Goal: Task Accomplishment & Management: Use online tool/utility

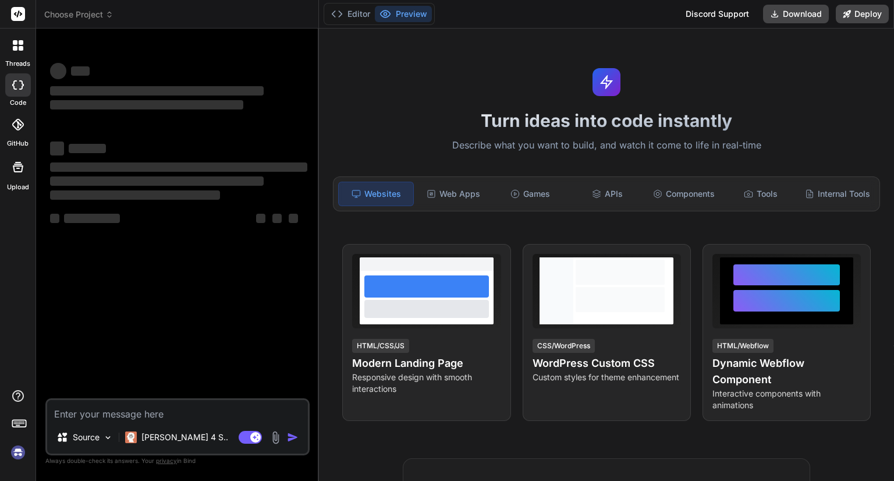
click at [90, 13] on span "Choose Project" at bounding box center [78, 15] width 69 height 12
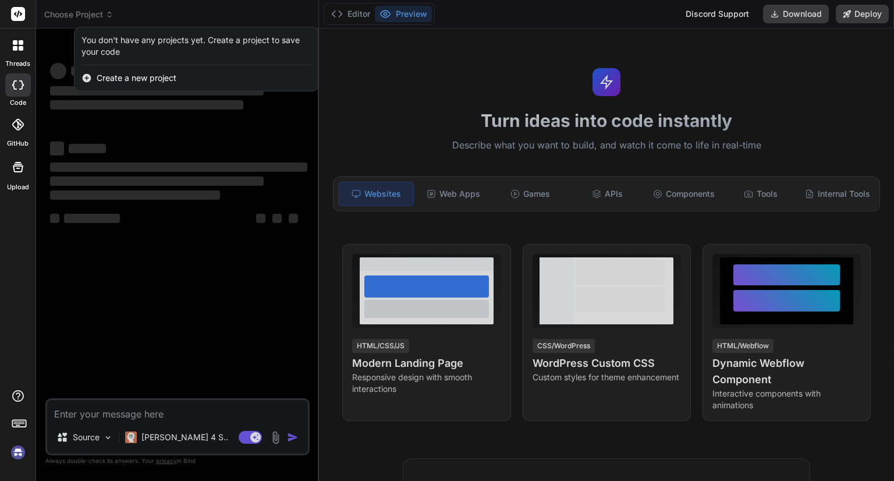
click at [90, 13] on div at bounding box center [447, 240] width 894 height 481
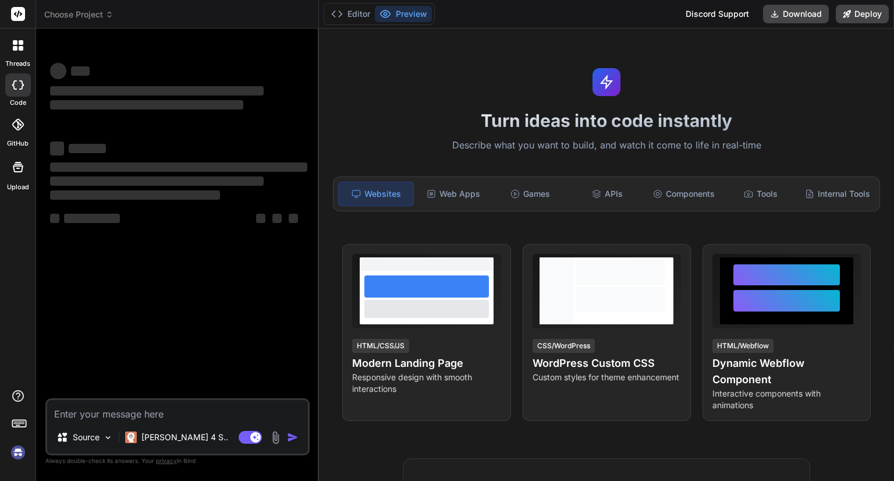
click at [136, 370] on div "‌ ‌ ‌ ‌ ‌ ‌ ‌ ‌ ‌ ‌ ‌ ‌ ‌ ‌" at bounding box center [179, 218] width 262 height 360
click at [17, 453] on img at bounding box center [18, 452] width 20 height 20
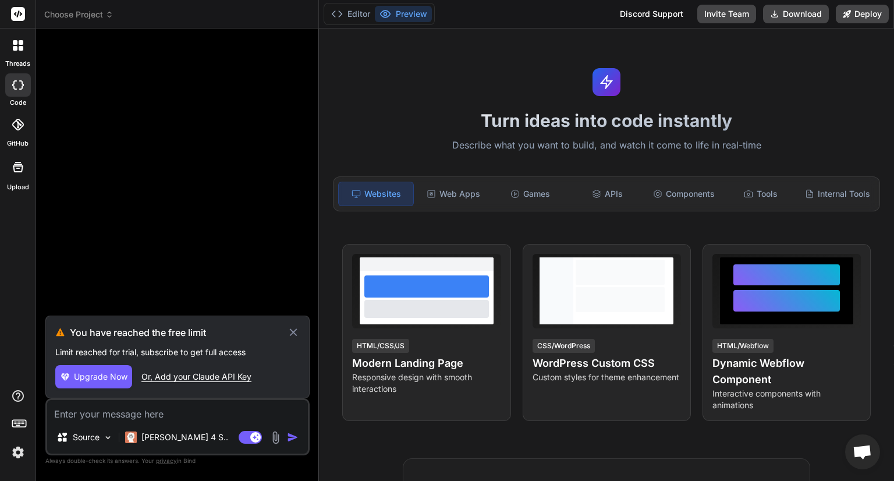
click at [295, 335] on icon at bounding box center [293, 332] width 8 height 8
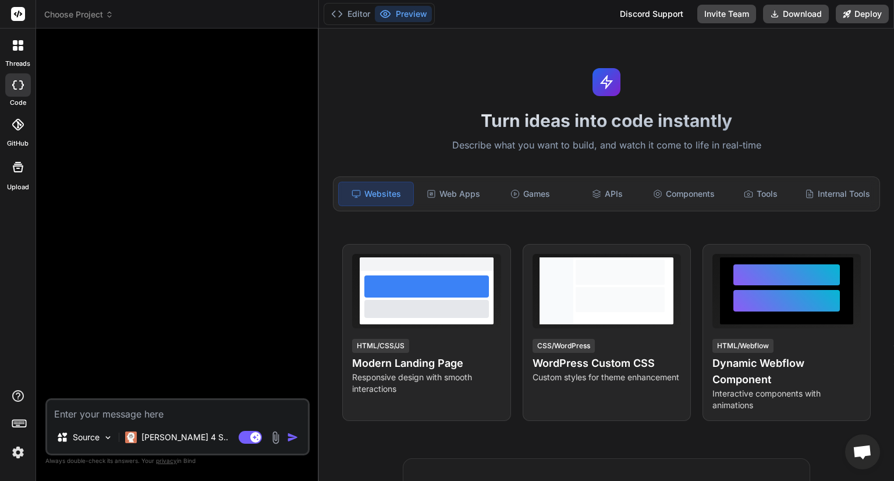
click at [75, 15] on span "Choose Project" at bounding box center [78, 15] width 69 height 12
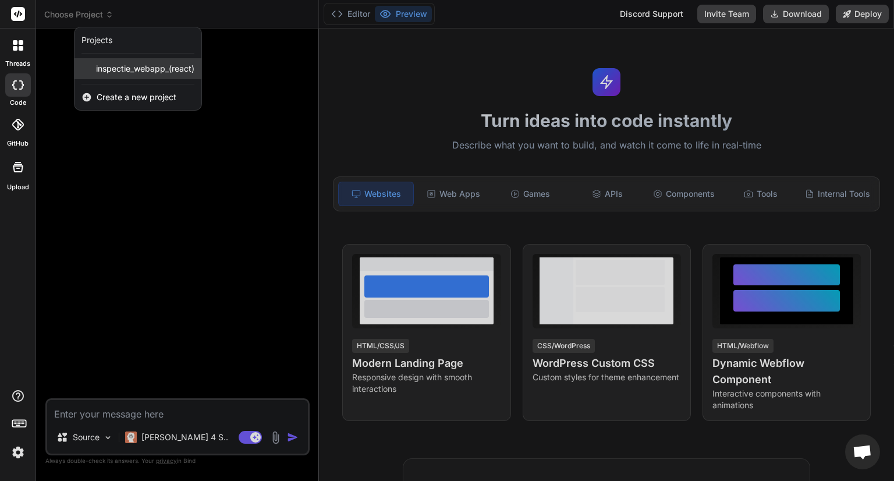
click at [126, 75] on div "inspectie_webapp_(react)" at bounding box center [138, 68] width 127 height 21
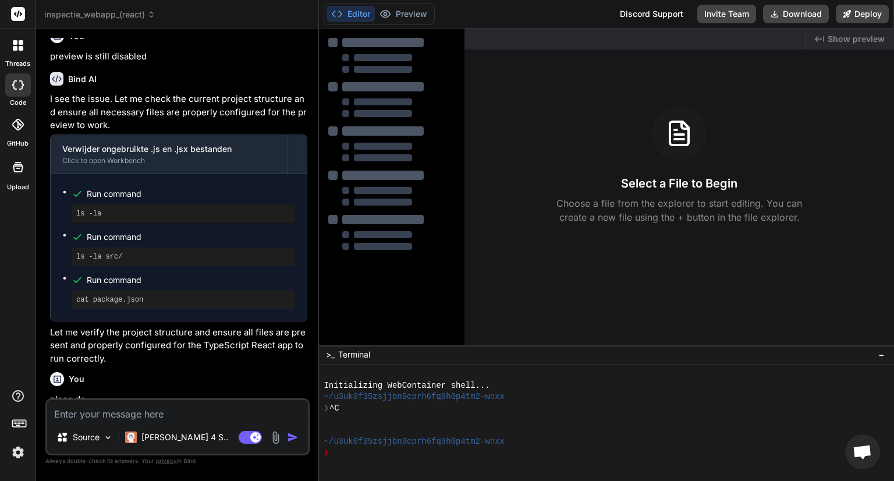
scroll to position [559, 0]
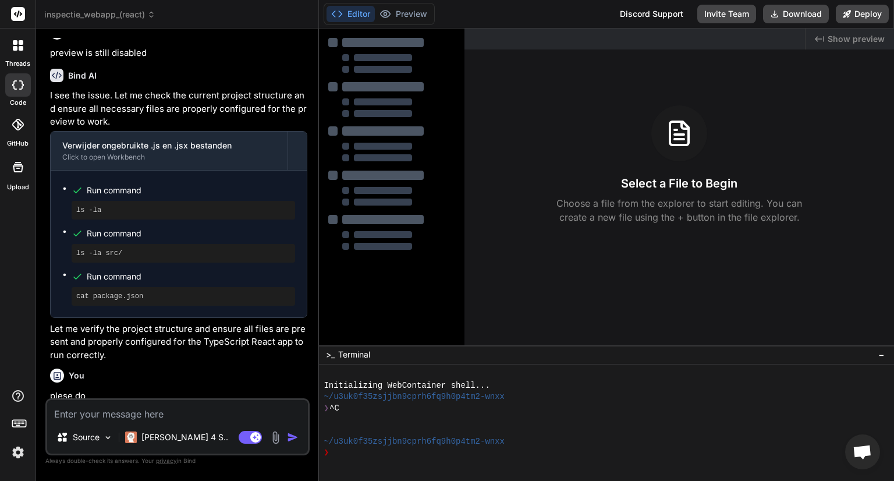
type textarea "x"
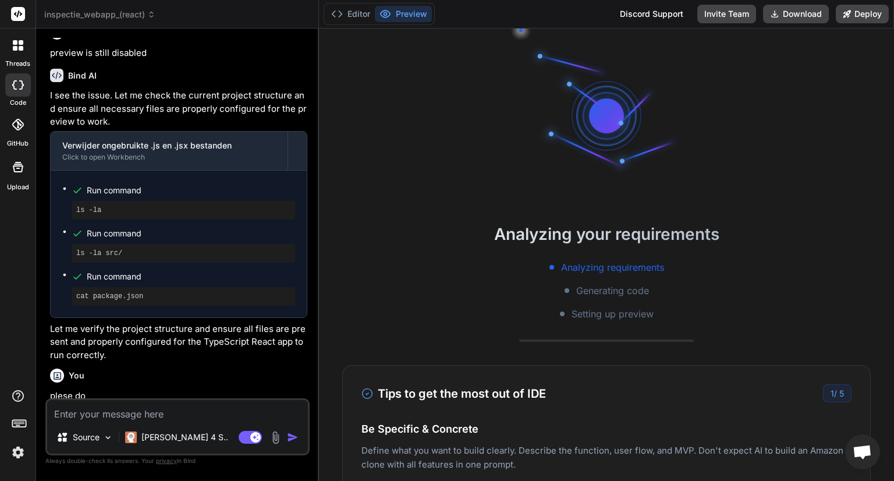
scroll to position [44, 0]
click at [94, 413] on textarea at bounding box center [177, 410] width 261 height 21
type textarea "f"
type textarea "x"
type textarea "fi"
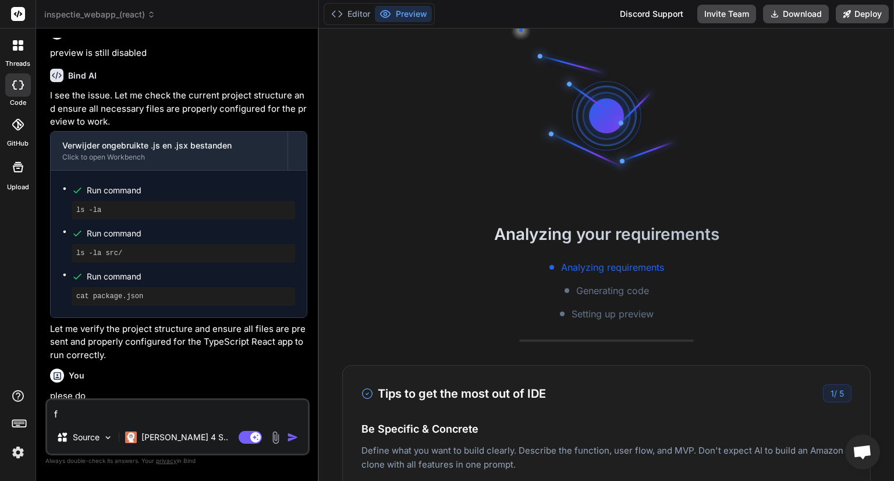
type textarea "x"
type textarea "fix"
type textarea "x"
type textarea "fix"
type textarea "x"
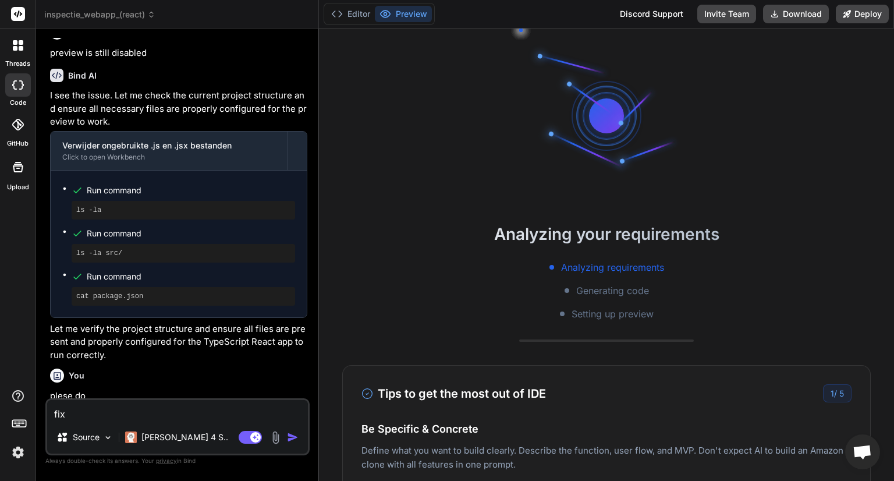
type textarea "fix p"
type textarea "x"
type textarea "fix pr"
type textarea "x"
type textarea "fix pre"
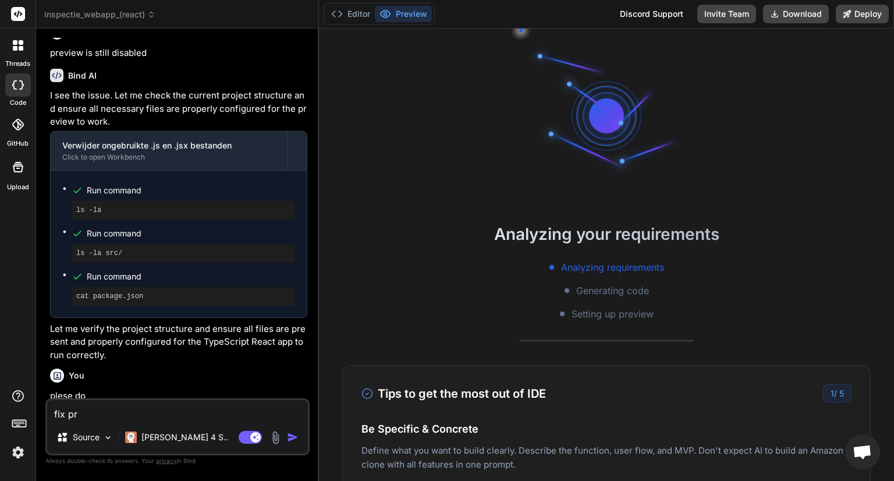
type textarea "x"
type textarea "fix prev"
type textarea "x"
type textarea "fix previ"
type textarea "x"
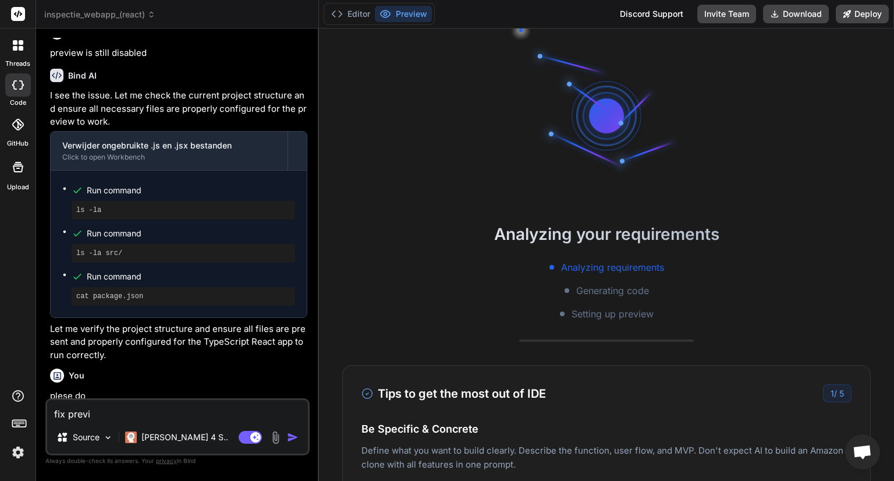
type textarea "fix previe"
type textarea "x"
type textarea "fix preview"
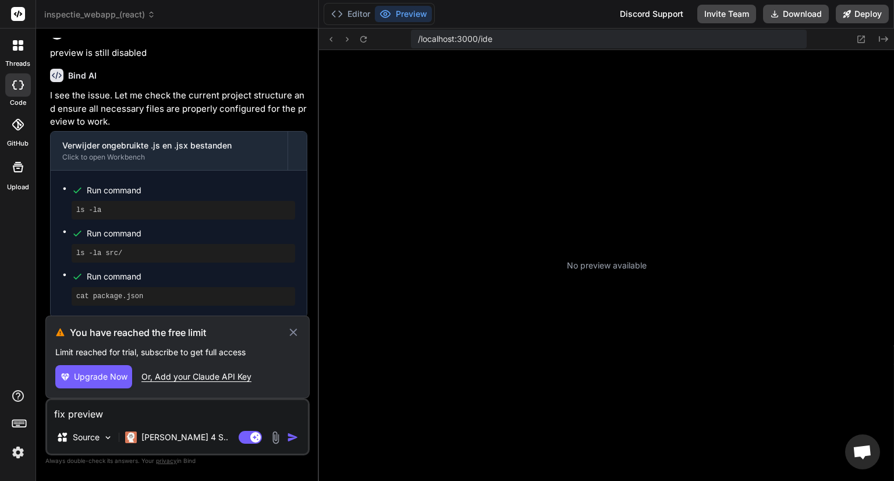
scroll to position [179, 0]
type textarea "x"
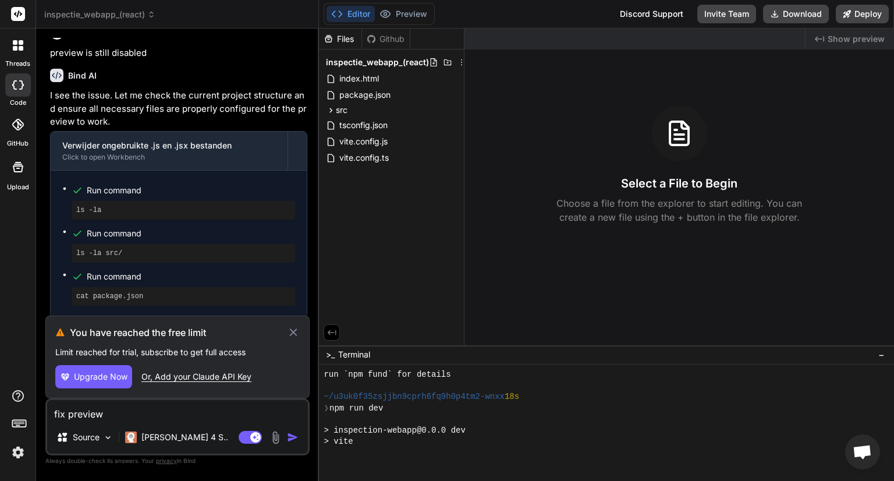
type textarea "fix preview"
click at [405, 22] on button "Preview" at bounding box center [403, 14] width 57 height 16
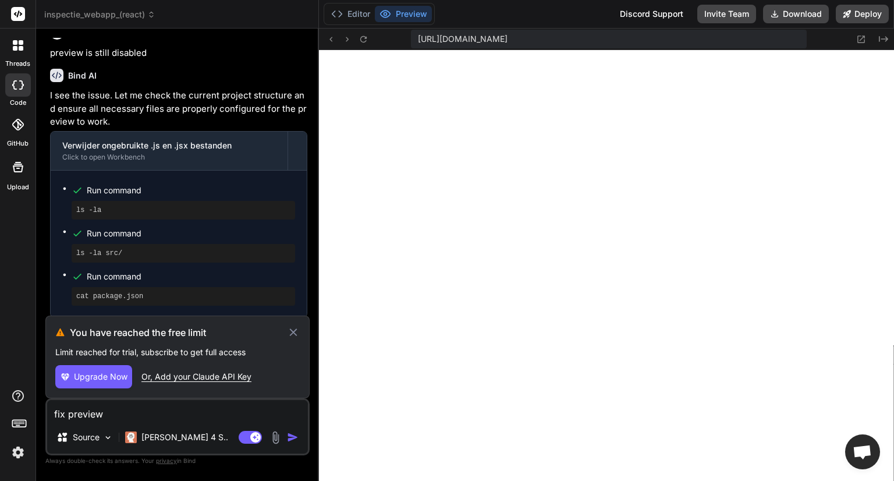
scroll to position [503, 0]
click at [16, 451] on img at bounding box center [18, 452] width 20 height 20
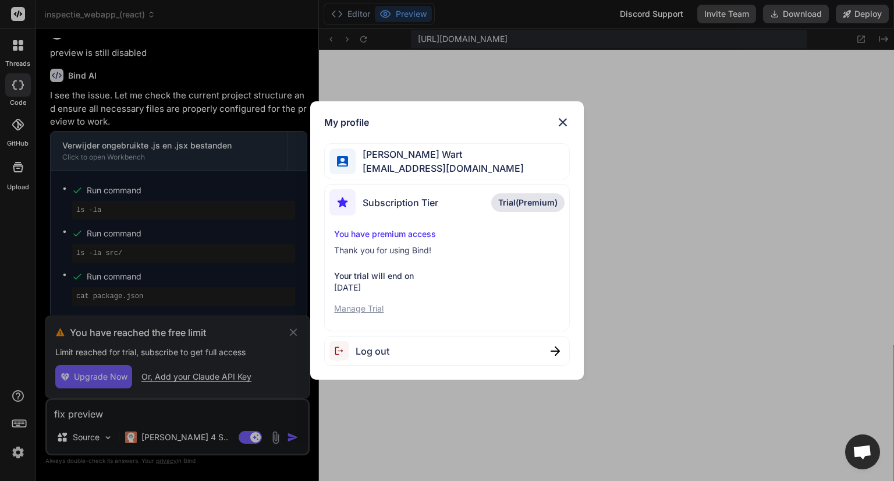
click at [349, 308] on p "Manage Trial" at bounding box center [446, 309] width 225 height 12
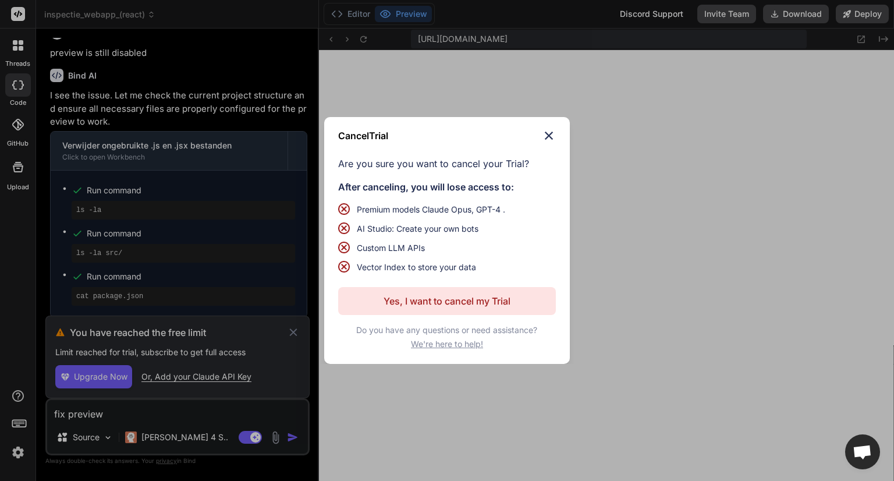
click at [547, 136] on img at bounding box center [549, 136] width 14 height 14
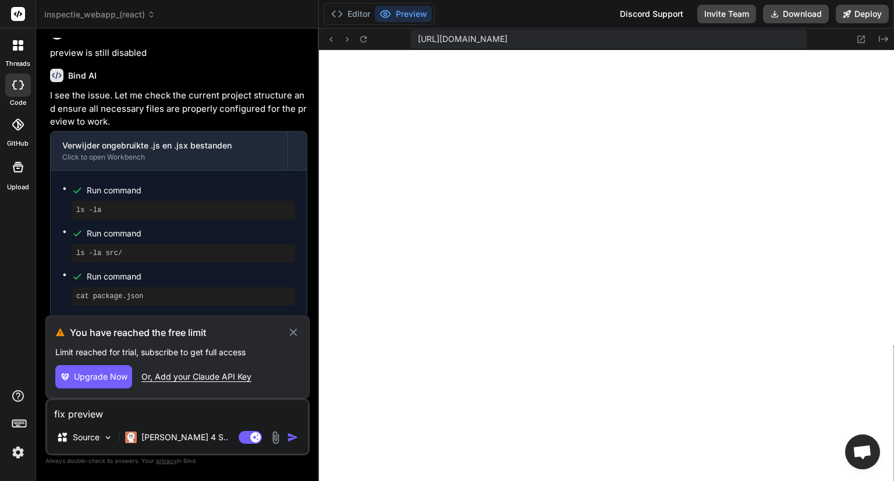
click at [110, 377] on span "Upgrade Now" at bounding box center [101, 377] width 54 height 12
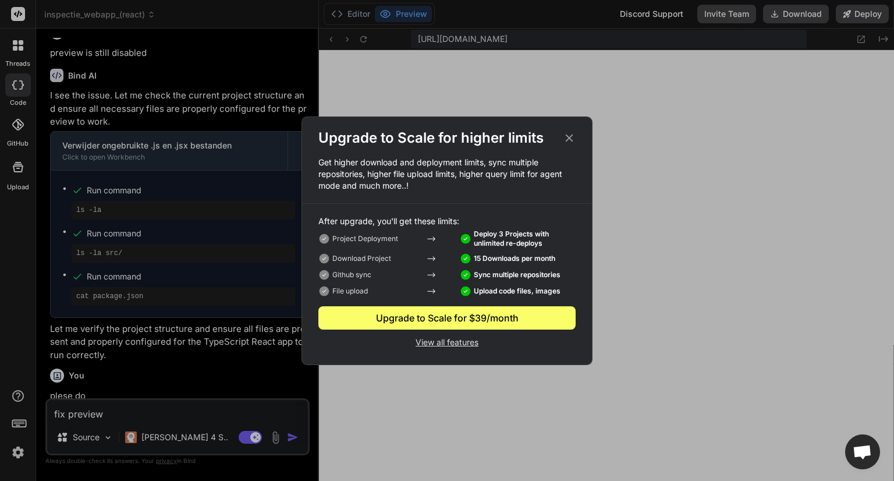
click at [128, 412] on div "Upgrade to Scale for higher limits Get higher download and deployment limits, s…" at bounding box center [447, 240] width 894 height 481
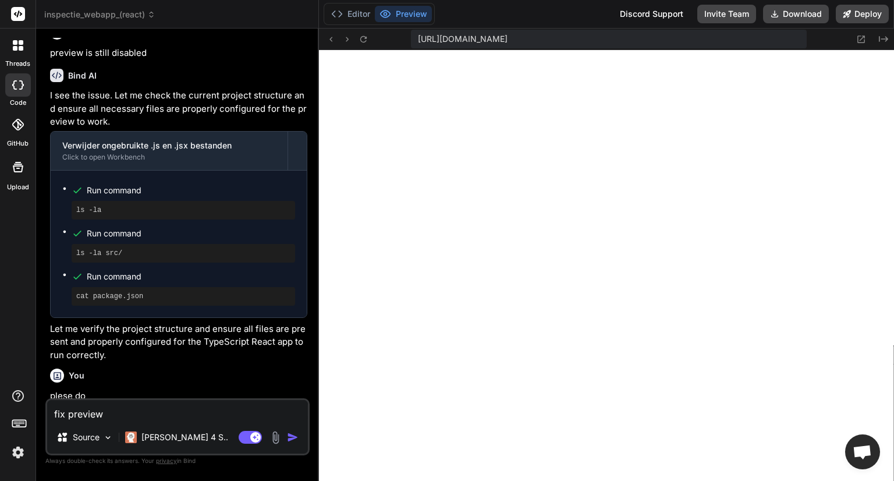
click at [16, 449] on img at bounding box center [18, 452] width 20 height 20
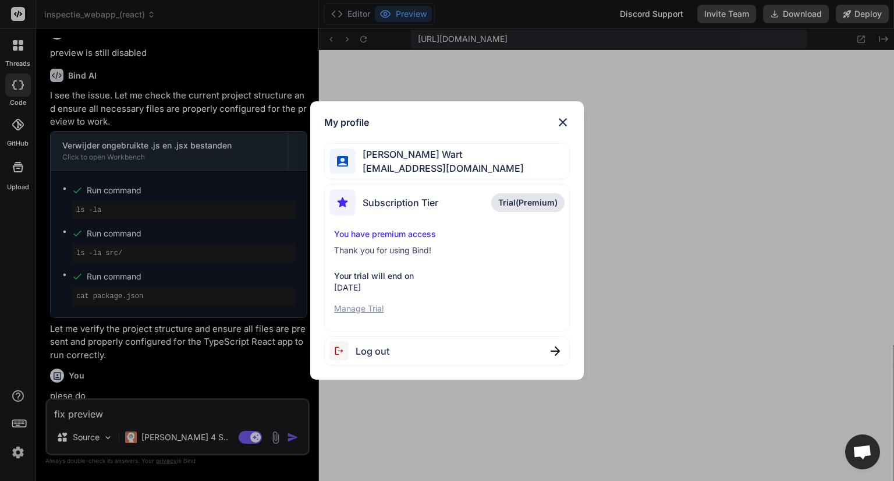
click at [407, 233] on p "You have premium access" at bounding box center [446, 234] width 225 height 12
click at [412, 159] on span "MARTIJN Van Der Wart" at bounding box center [440, 154] width 168 height 14
click at [338, 164] on img at bounding box center [342, 161] width 11 height 11
click at [568, 119] on img at bounding box center [563, 122] width 14 height 14
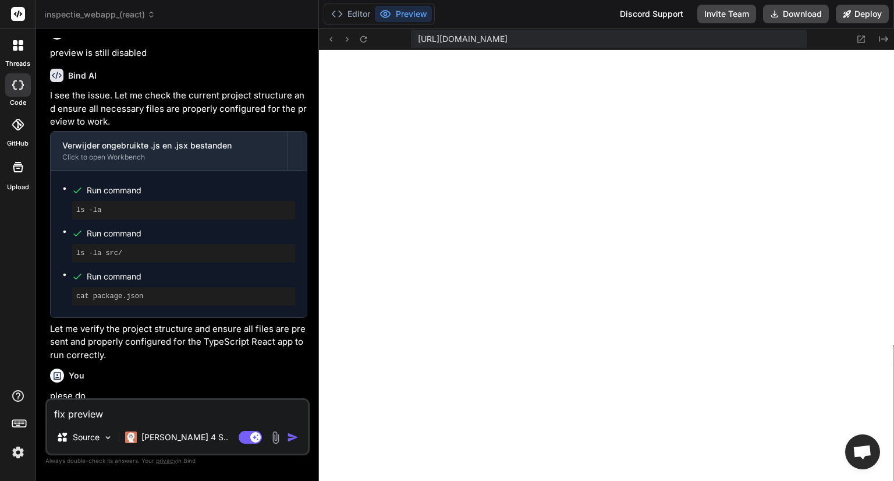
click at [112, 415] on textarea "fix preview" at bounding box center [177, 410] width 261 height 21
type textarea "x"
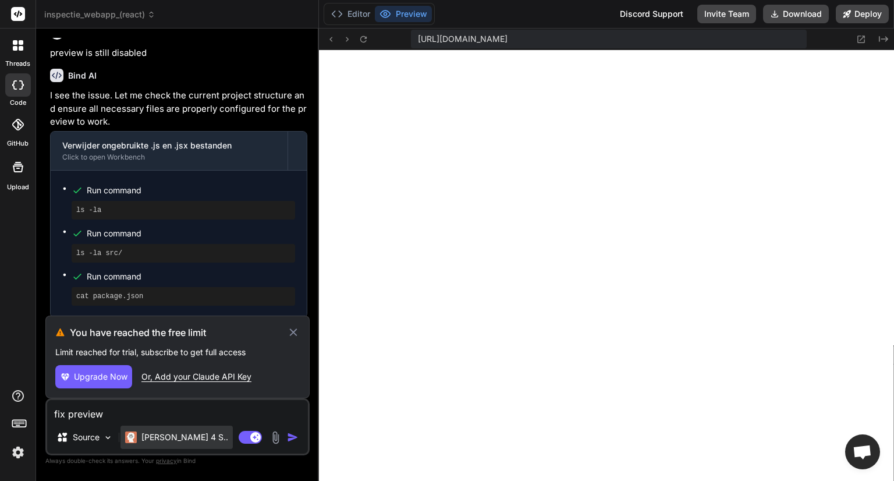
click at [156, 445] on div "Claude 4 S.." at bounding box center [177, 437] width 112 height 23
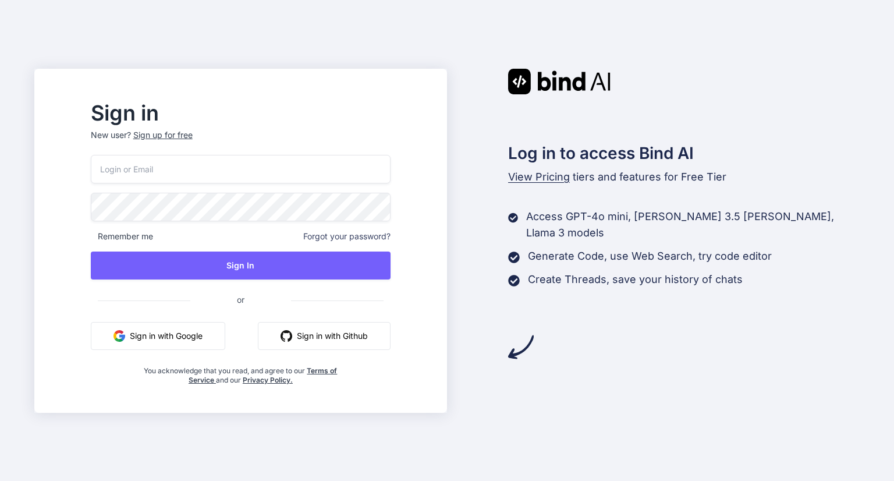
click at [168, 338] on button "Sign in with Google" at bounding box center [158, 336] width 134 height 28
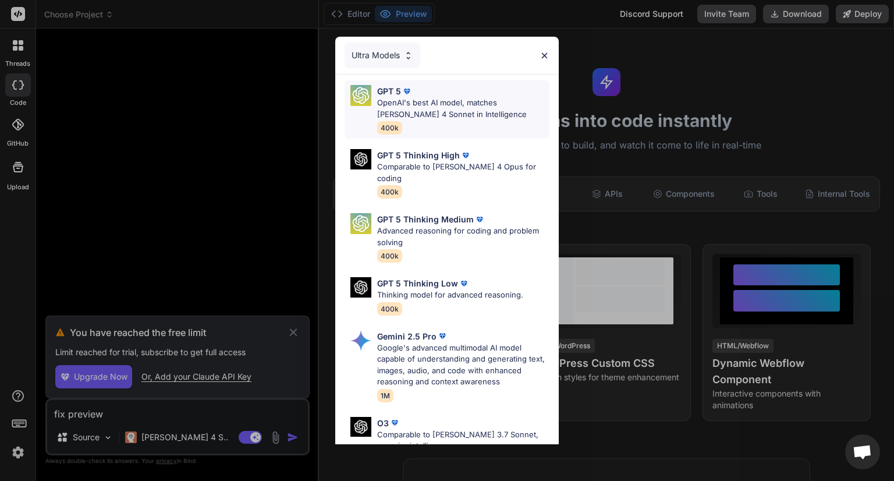
click at [417, 109] on p "OpenAI's best AI model, matches Claude 4 Sonnet in Intelligence" at bounding box center [463, 108] width 172 height 23
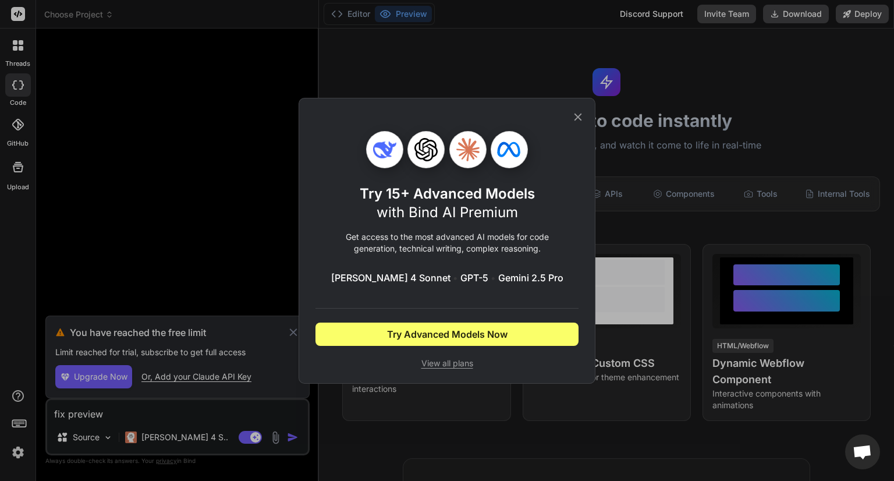
click at [580, 121] on icon at bounding box center [578, 117] width 13 height 13
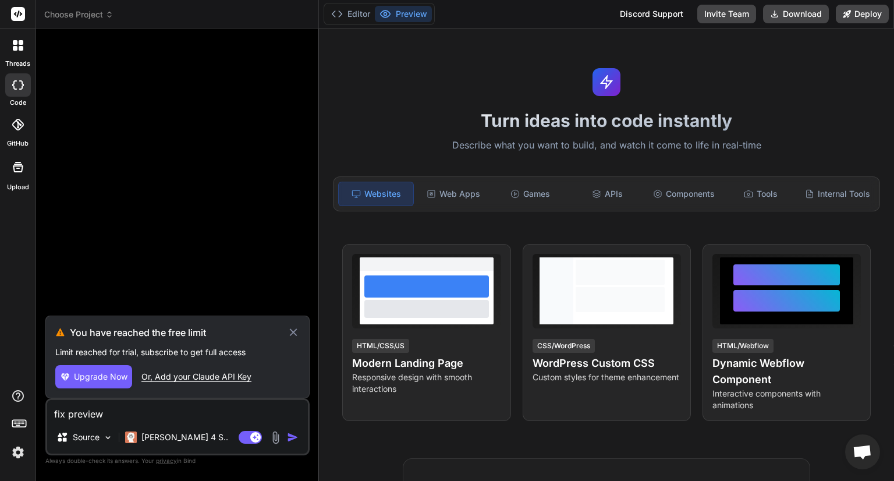
click at [14, 455] on img at bounding box center [18, 452] width 20 height 20
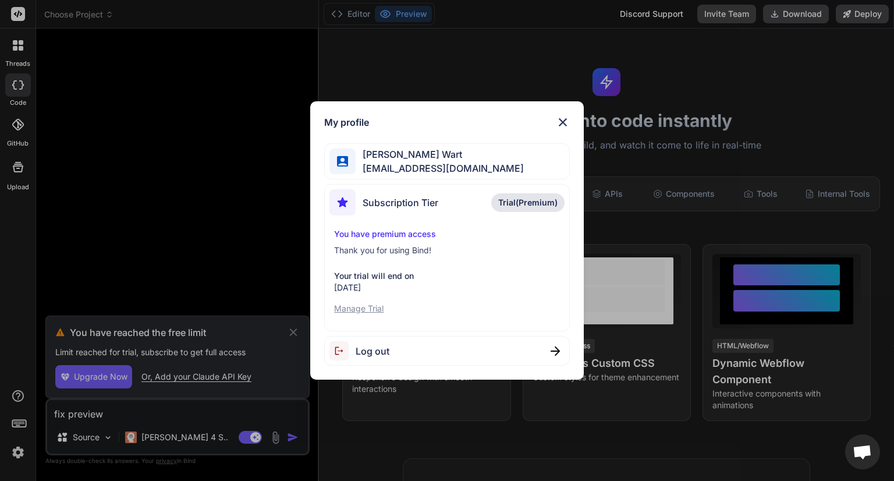
click at [357, 277] on p "Your trial will end on" at bounding box center [446, 276] width 225 height 12
click at [561, 122] on img at bounding box center [563, 122] width 14 height 14
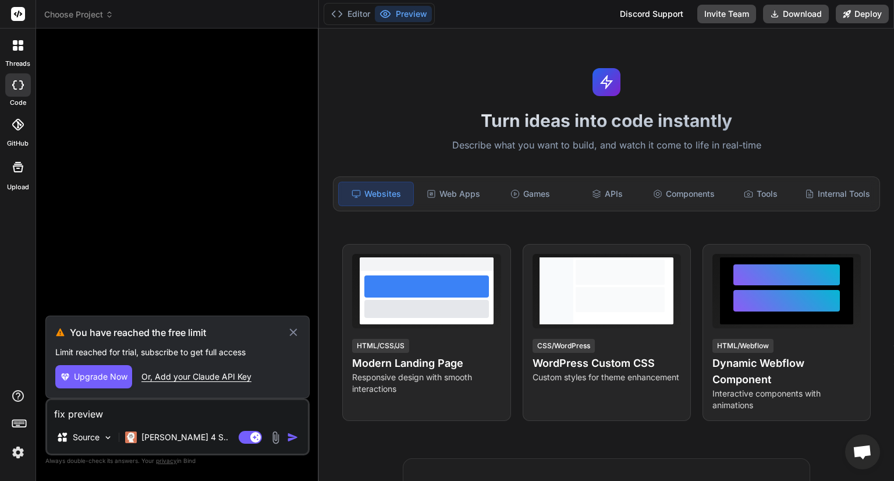
click at [17, 449] on img at bounding box center [18, 452] width 20 height 20
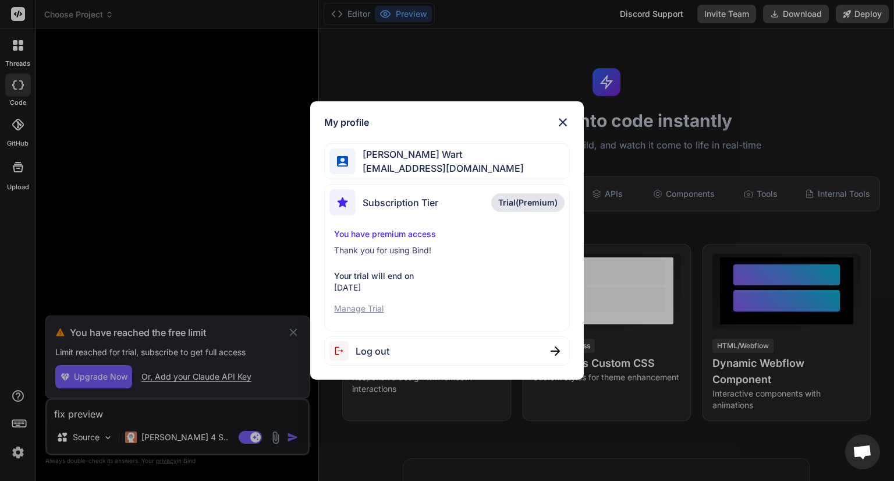
click at [368, 341] on div "Log out" at bounding box center [360, 350] width 60 height 19
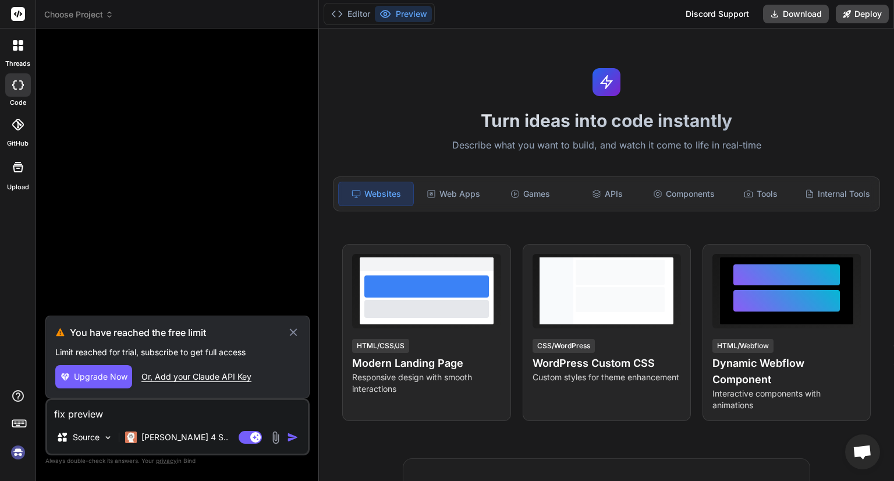
click at [21, 451] on img at bounding box center [18, 452] width 20 height 20
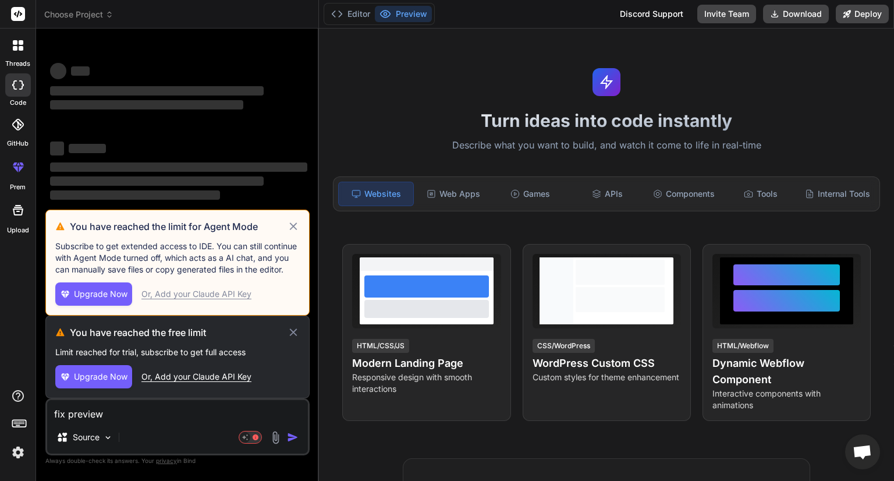
click at [15, 454] on img at bounding box center [18, 452] width 20 height 20
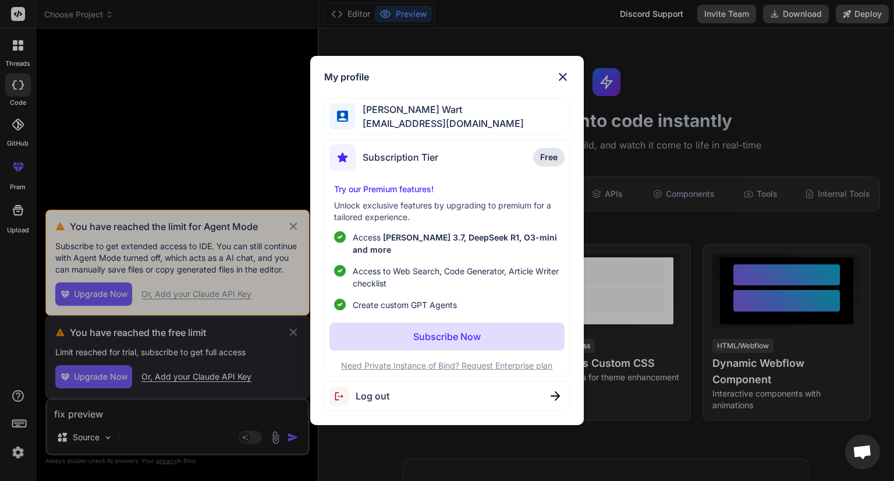
click at [15, 454] on div "My profile MARTIJN Van Der Wart martijn.vanderwart@gmail.com Subscription Tier …" at bounding box center [447, 240] width 894 height 481
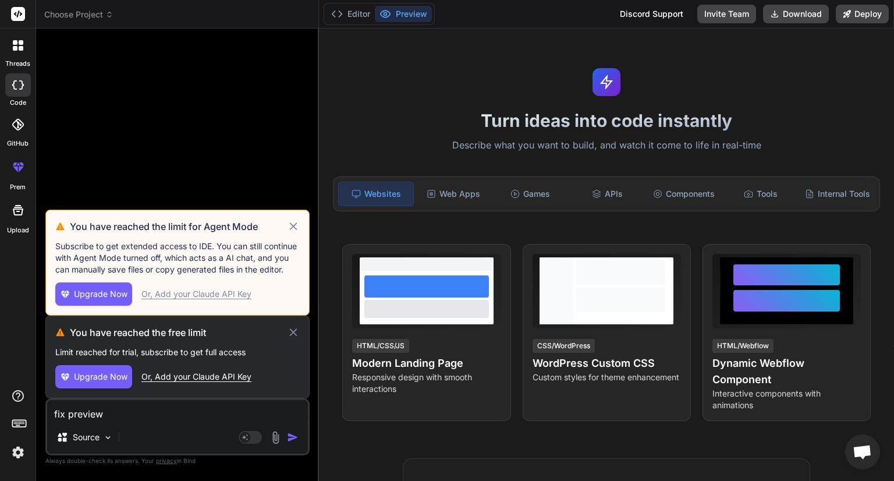
click at [109, 292] on span "Upgrade Now" at bounding box center [101, 294] width 54 height 12
type textarea "x"
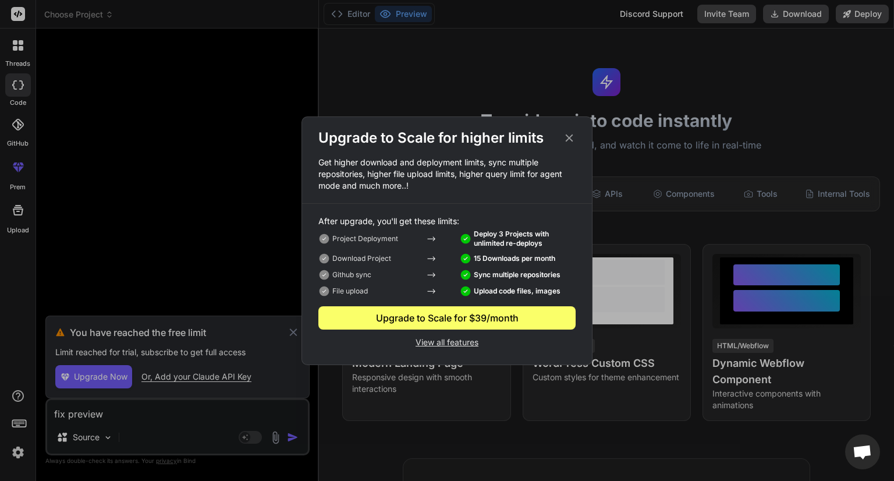
click at [363, 315] on div "Upgrade to Scale for $39/month" at bounding box center [446, 318] width 257 height 14
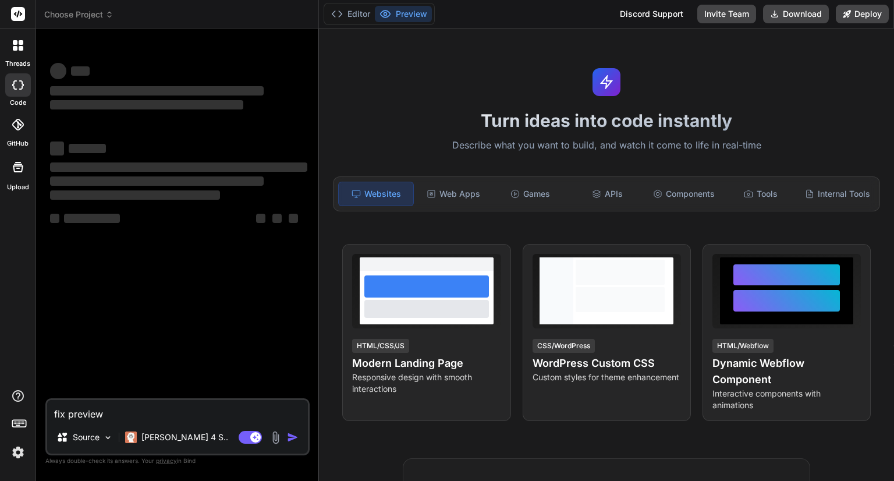
click at [16, 130] on div at bounding box center [18, 125] width 26 height 26
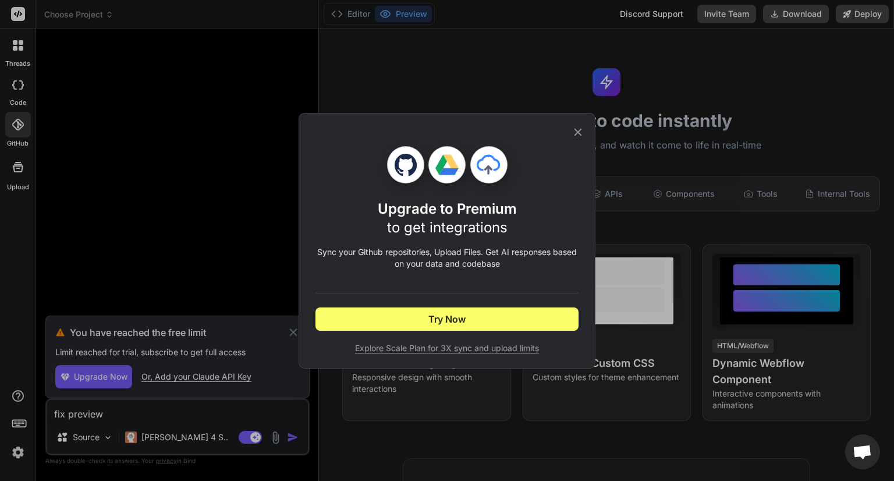
click at [16, 130] on div "Upgrade to Premium to get integrations Sync your Github repositories, Upload Fi…" at bounding box center [447, 240] width 894 height 481
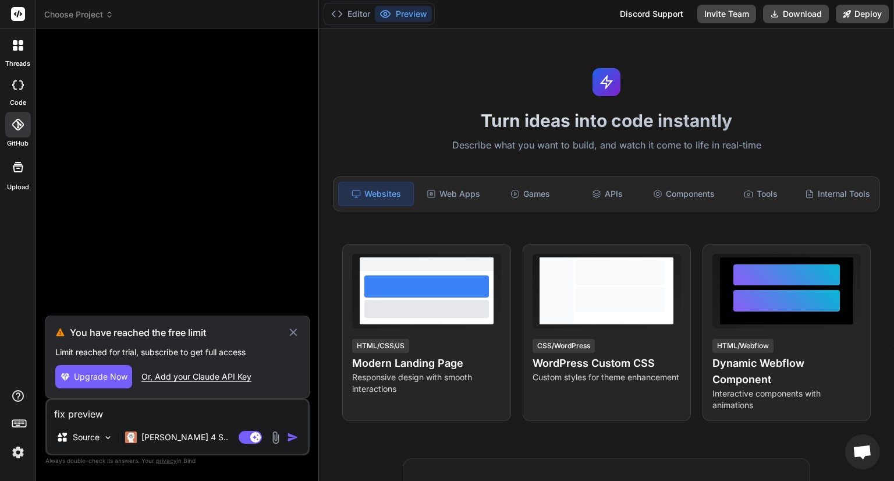
click at [16, 130] on div at bounding box center [18, 125] width 26 height 26
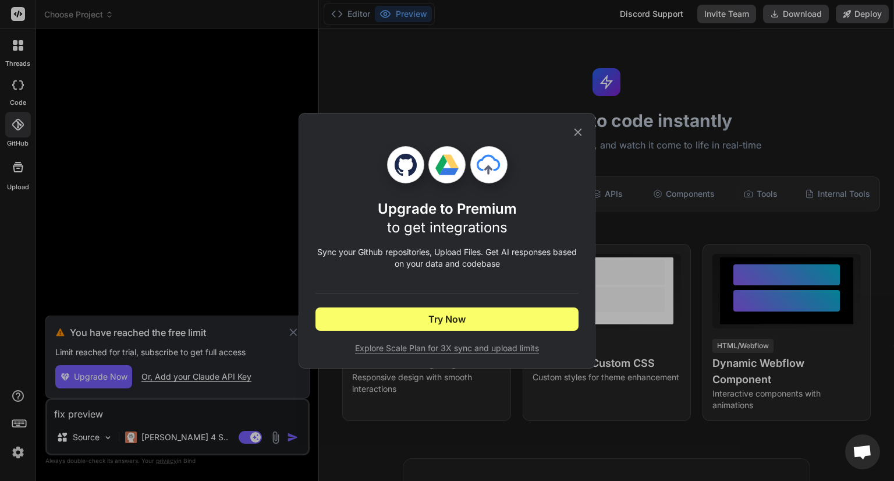
click at [16, 452] on div "Upgrade to Premium to get integrations Sync your Github repositories, Upload Fi…" at bounding box center [447, 240] width 894 height 481
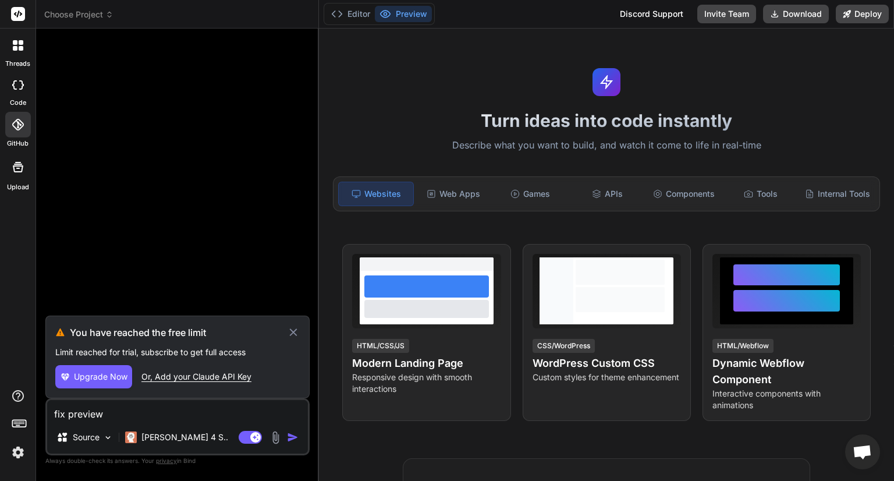
click at [21, 450] on img at bounding box center [18, 452] width 20 height 20
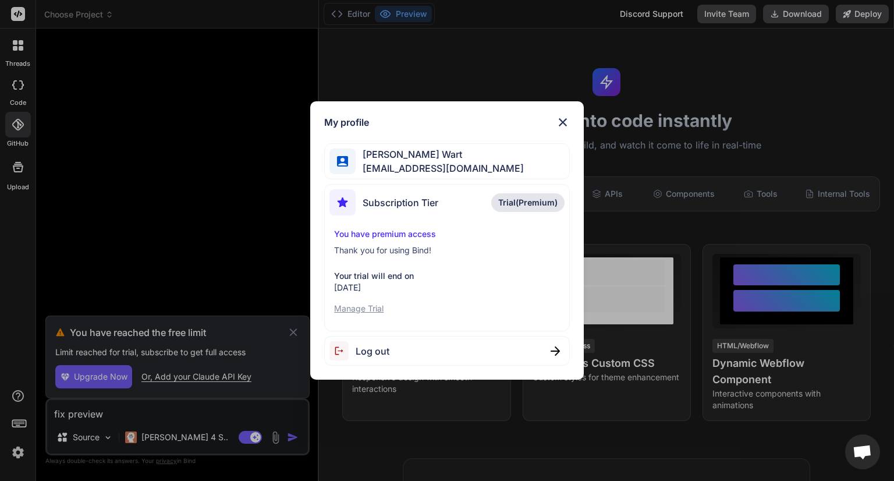
click at [383, 352] on span "Log out" at bounding box center [373, 351] width 34 height 14
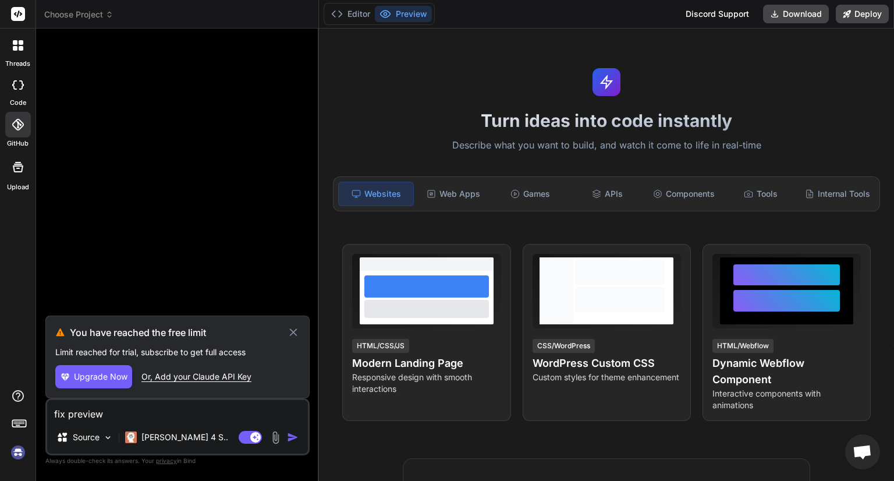
click at [22, 456] on img at bounding box center [18, 452] width 20 height 20
click at [16, 456] on img at bounding box center [18, 452] width 20 height 20
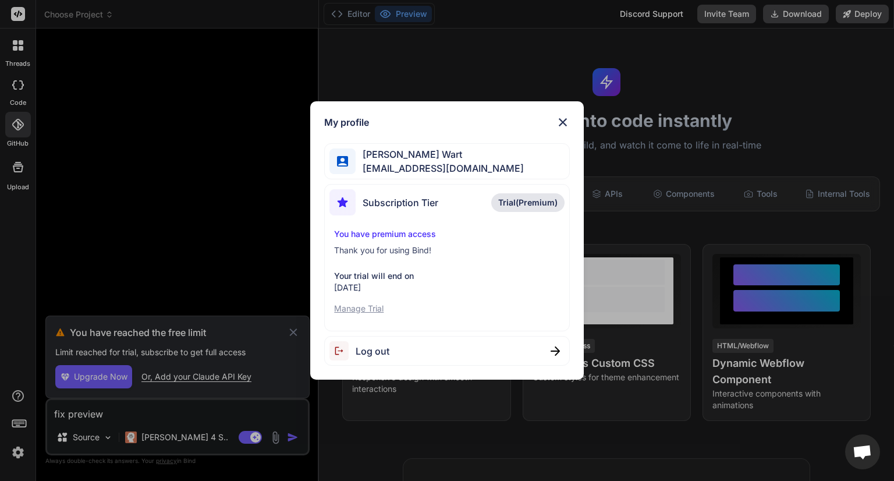
click at [371, 310] on p "Manage Trial" at bounding box center [446, 309] width 225 height 12
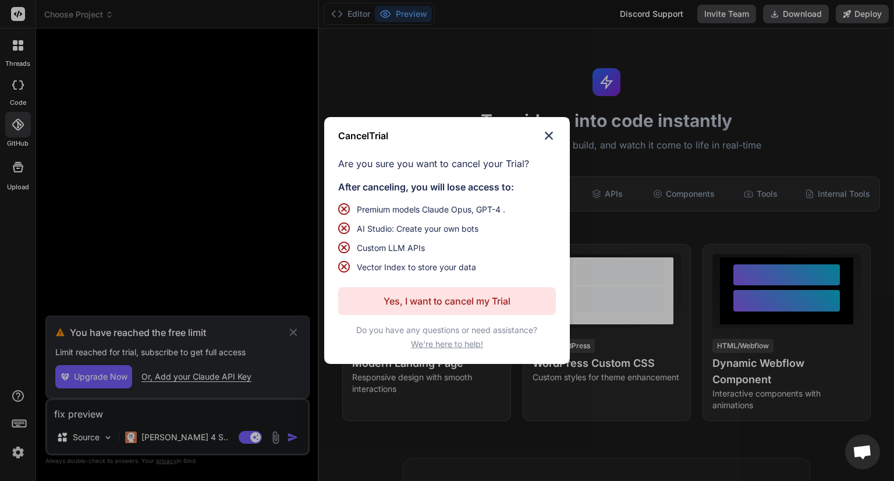
click at [551, 138] on img at bounding box center [549, 136] width 14 height 14
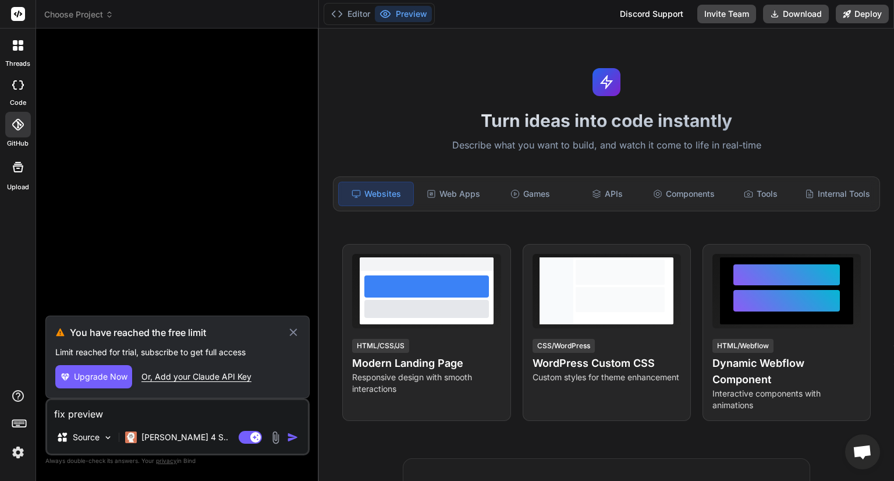
click at [17, 456] on img at bounding box center [18, 452] width 20 height 20
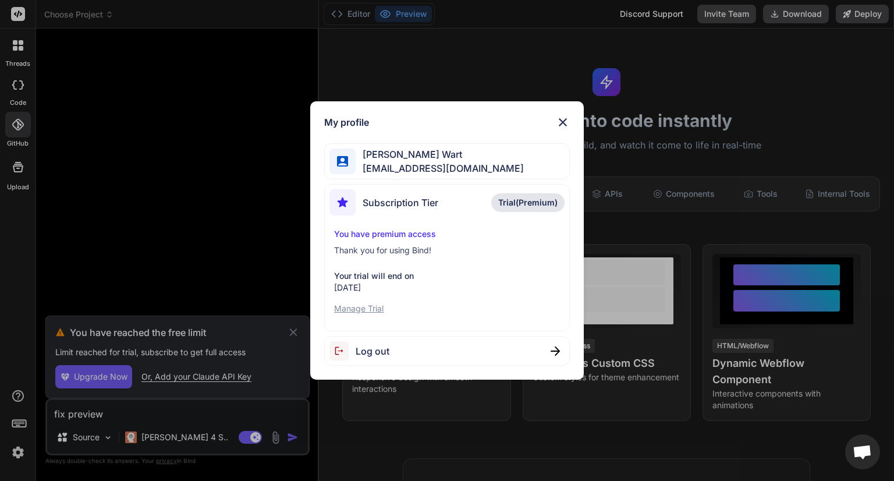
click at [369, 311] on p "Manage Trial" at bounding box center [446, 309] width 225 height 12
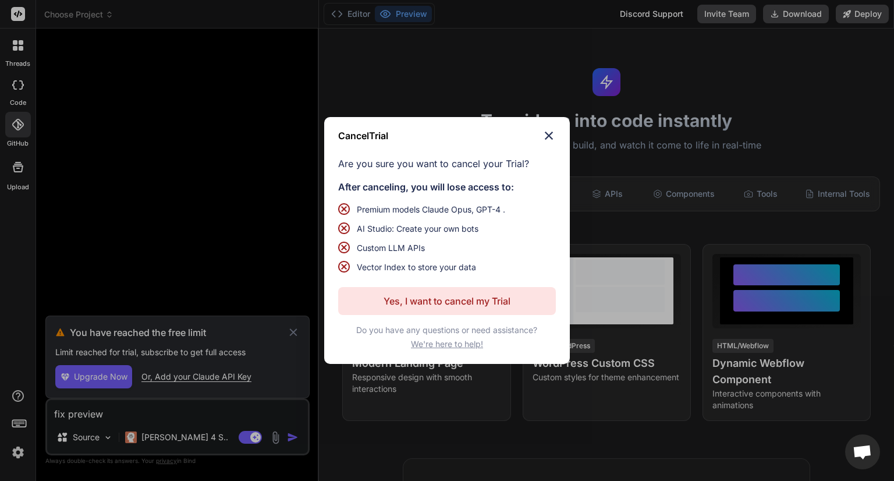
click at [436, 305] on p "Yes, I want to cancel my Trial" at bounding box center [447, 301] width 127 height 14
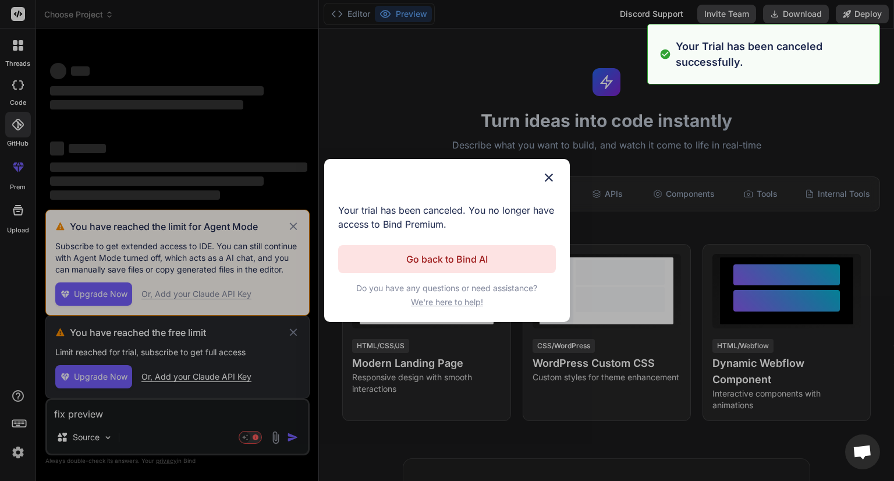
type textarea "x"
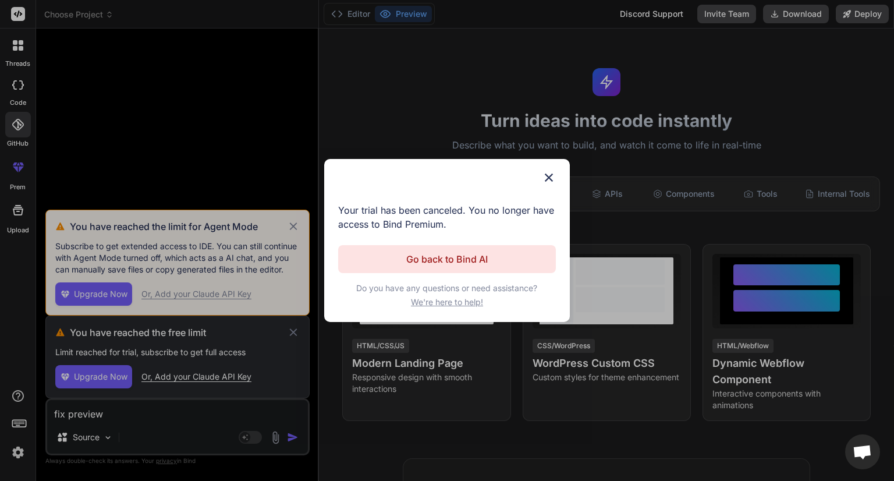
click at [436, 258] on p "Go back to Bind AI" at bounding box center [447, 259] width 82 height 14
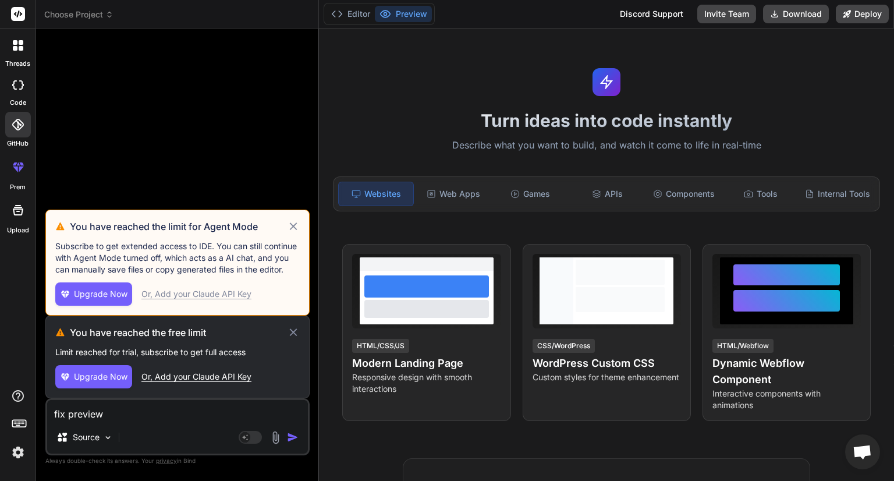
click at [15, 454] on img at bounding box center [18, 452] width 20 height 20
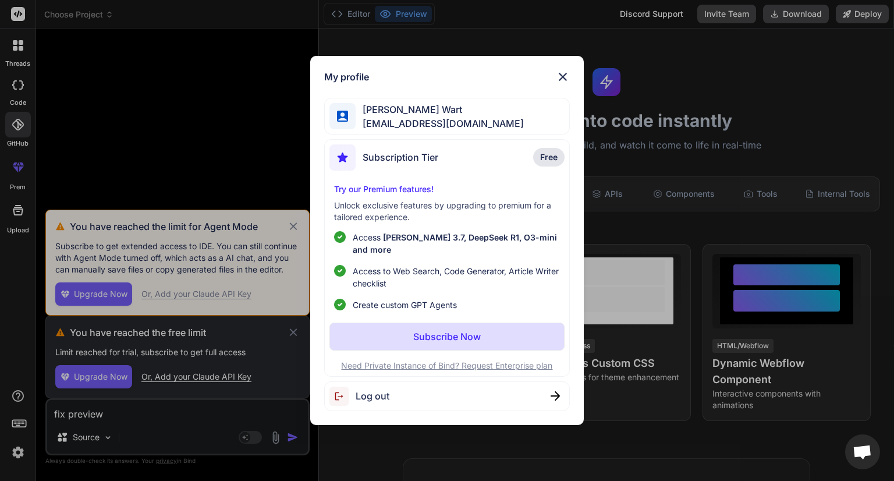
click at [426, 164] on span "Subscription Tier" at bounding box center [401, 157] width 76 height 14
click at [394, 330] on button "Subscribe Now" at bounding box center [447, 337] width 235 height 28
click at [436, 332] on p "Subscribe Now" at bounding box center [447, 337] width 68 height 14
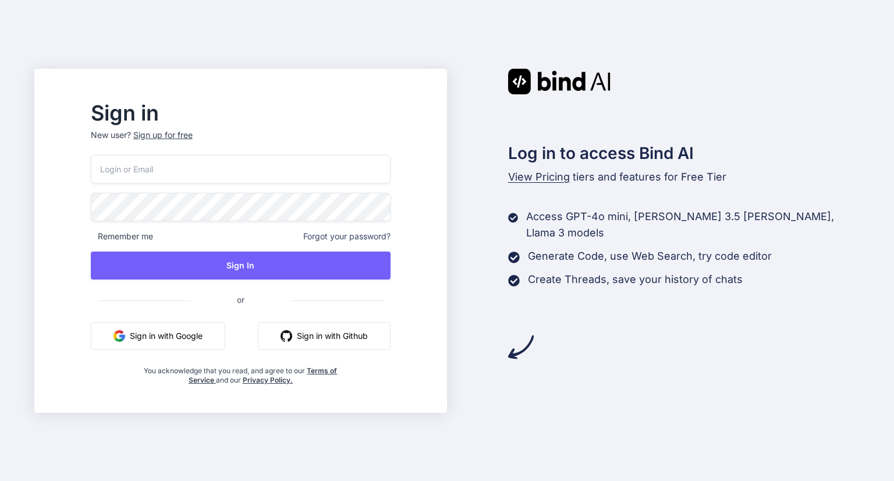
click at [179, 339] on button "Sign in with Google" at bounding box center [158, 336] width 134 height 28
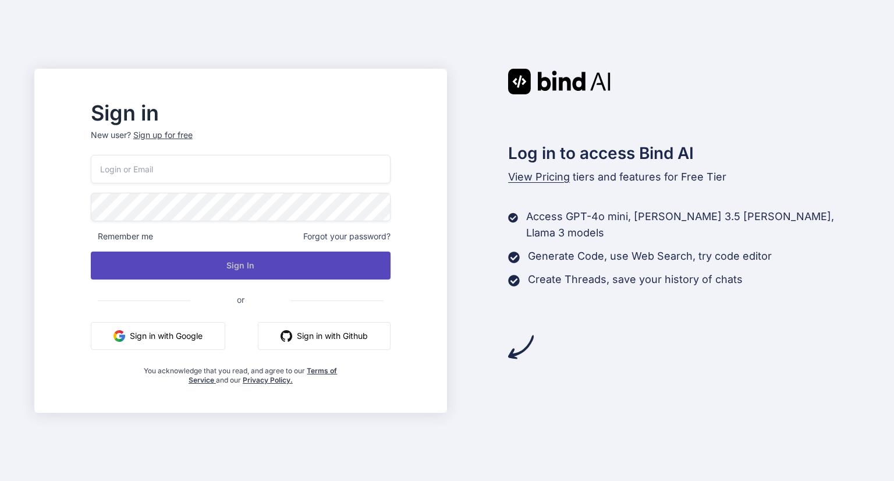
click at [210, 272] on button "Sign In" at bounding box center [241, 266] width 300 height 28
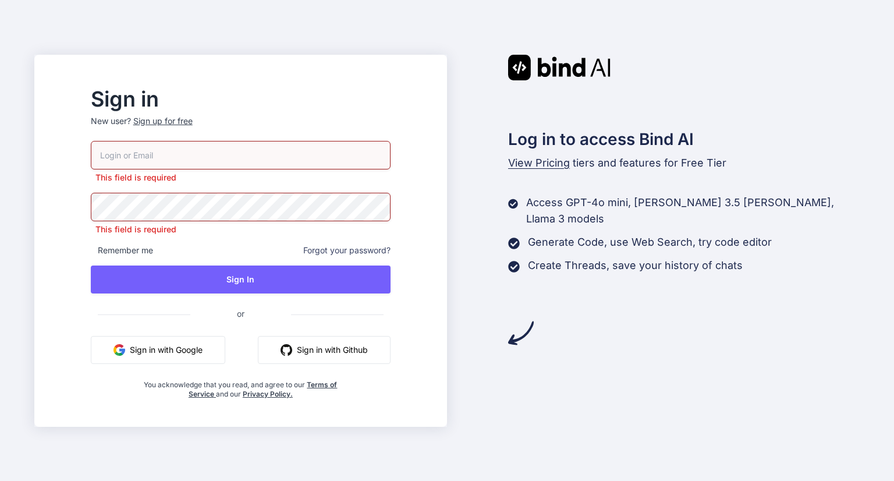
click at [190, 345] on button "Sign in with Google" at bounding box center [158, 350] width 134 height 28
